Goal: Book appointment/travel/reservation

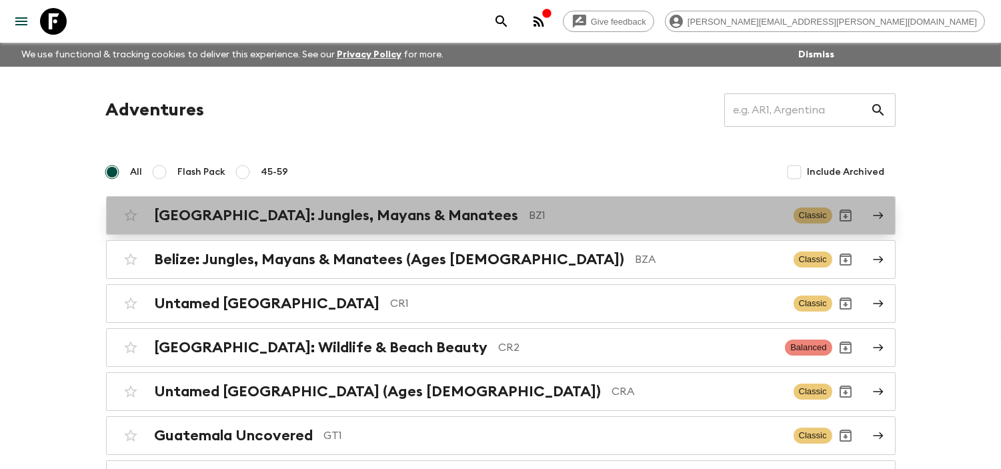
click at [412, 217] on div "[GEOGRAPHIC_DATA]: Jungles, Mayans & Manatees BZ1" at bounding box center [469, 215] width 628 height 17
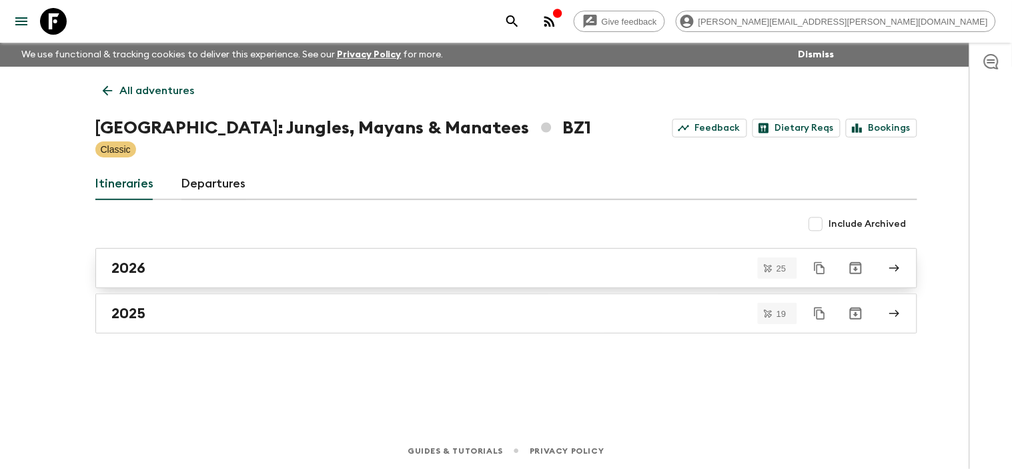
click at [196, 263] on div "2026" at bounding box center [493, 267] width 763 height 17
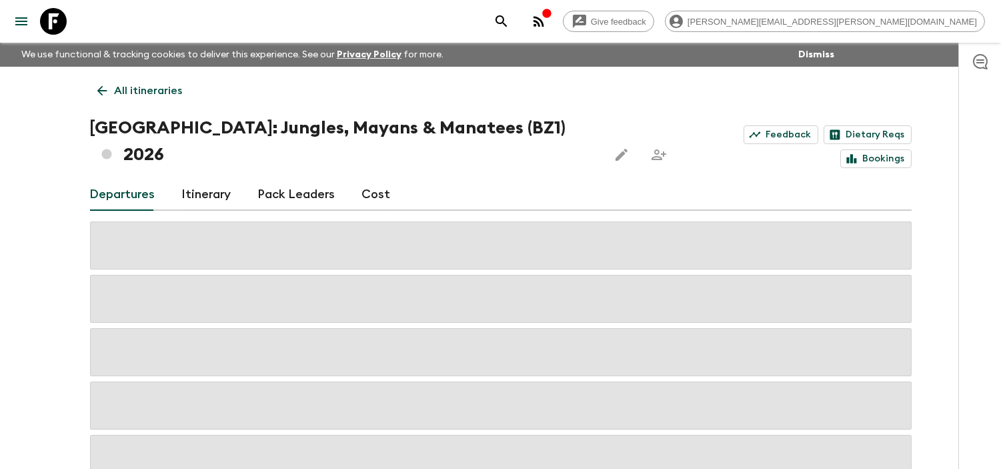
click at [97, 85] on icon at bounding box center [102, 90] width 15 height 15
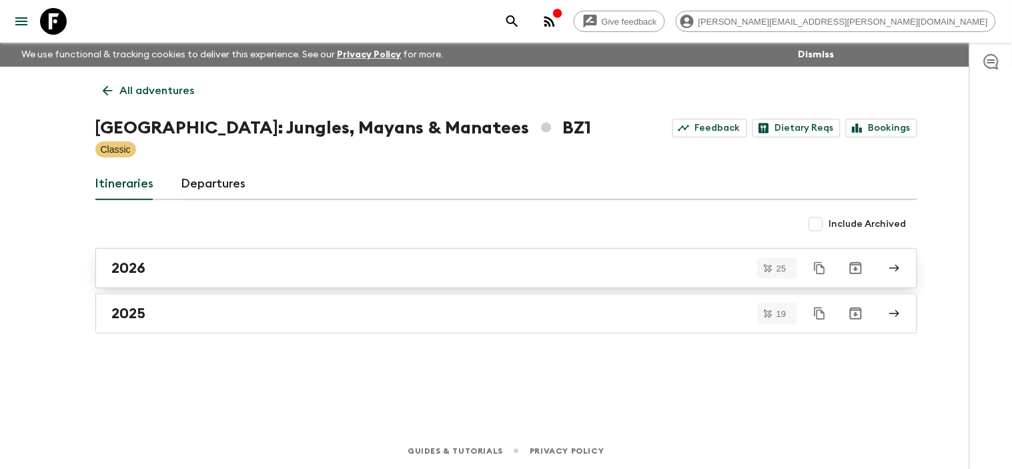
click at [216, 265] on div "2026" at bounding box center [493, 267] width 763 height 17
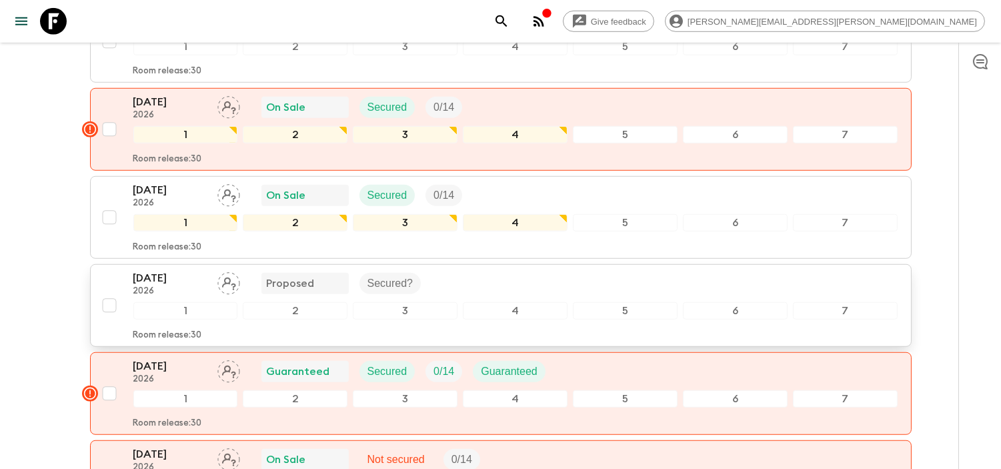
scroll to position [2061, 0]
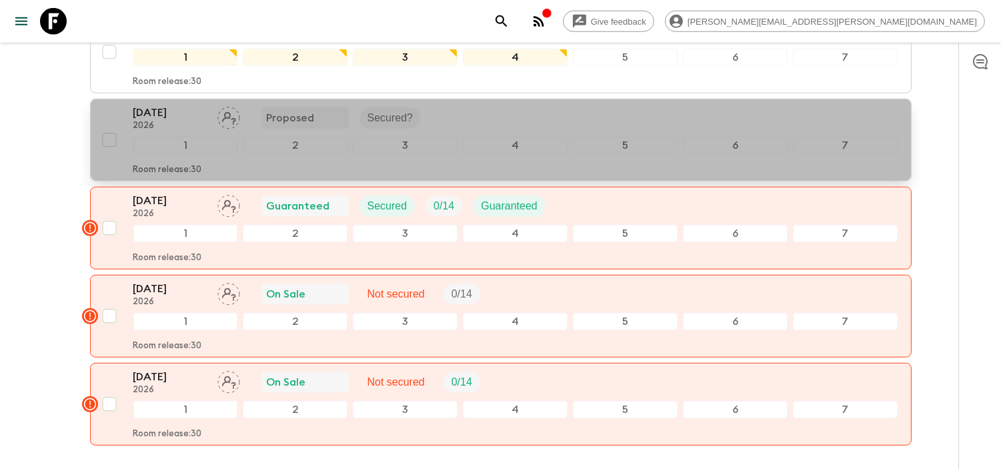
click at [153, 105] on p "[DATE]" at bounding box center [169, 113] width 73 height 16
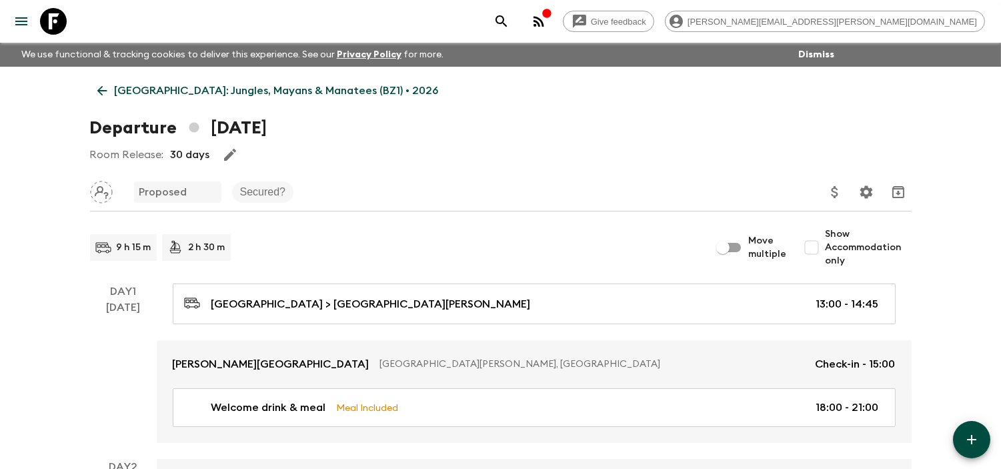
click at [285, 150] on div "Room Release: 30 days" at bounding box center [501, 154] width 822 height 27
click at [225, 152] on icon "button" at bounding box center [230, 155] width 16 height 16
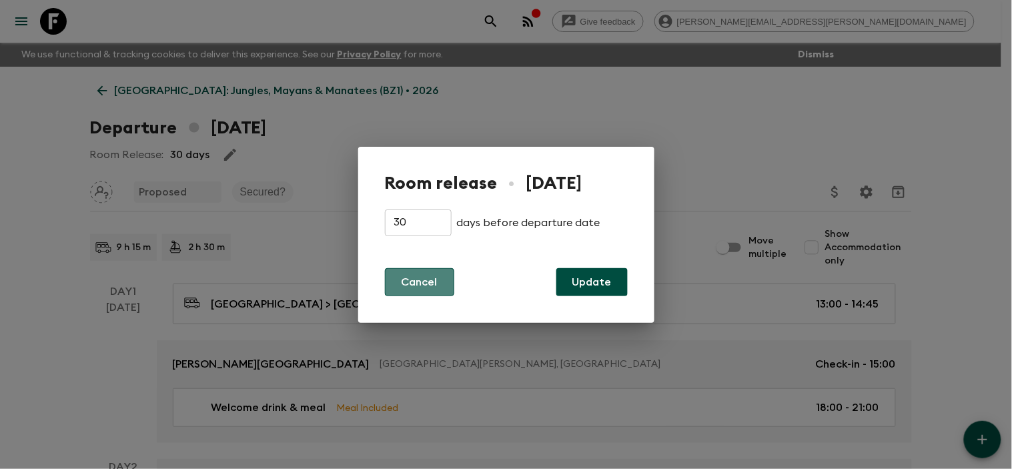
click at [398, 283] on button "Cancel" at bounding box center [419, 282] width 69 height 28
